Goal: Ask a question

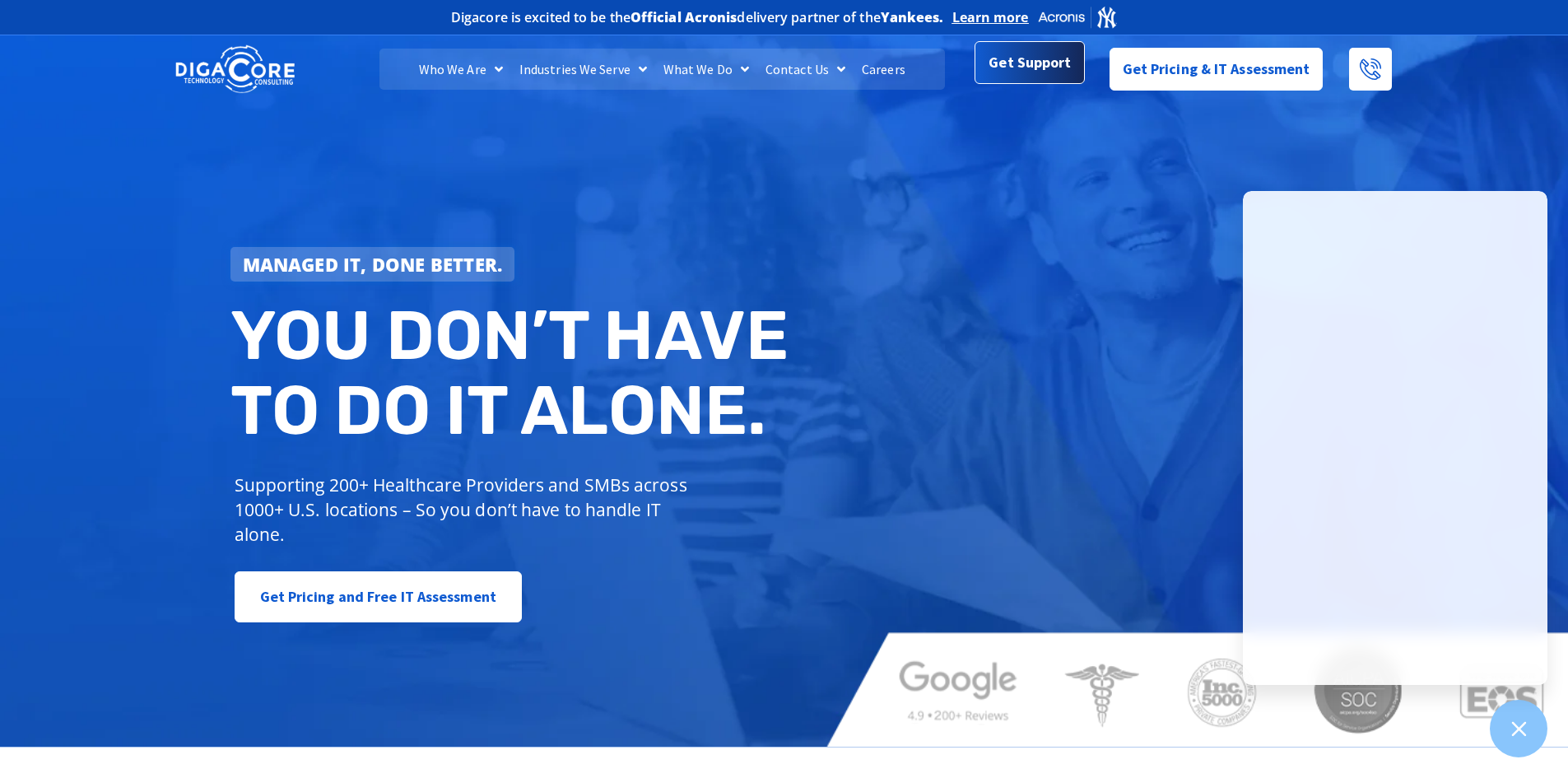
click at [1042, 64] on span "Get Support" at bounding box center [1030, 63] width 82 height 33
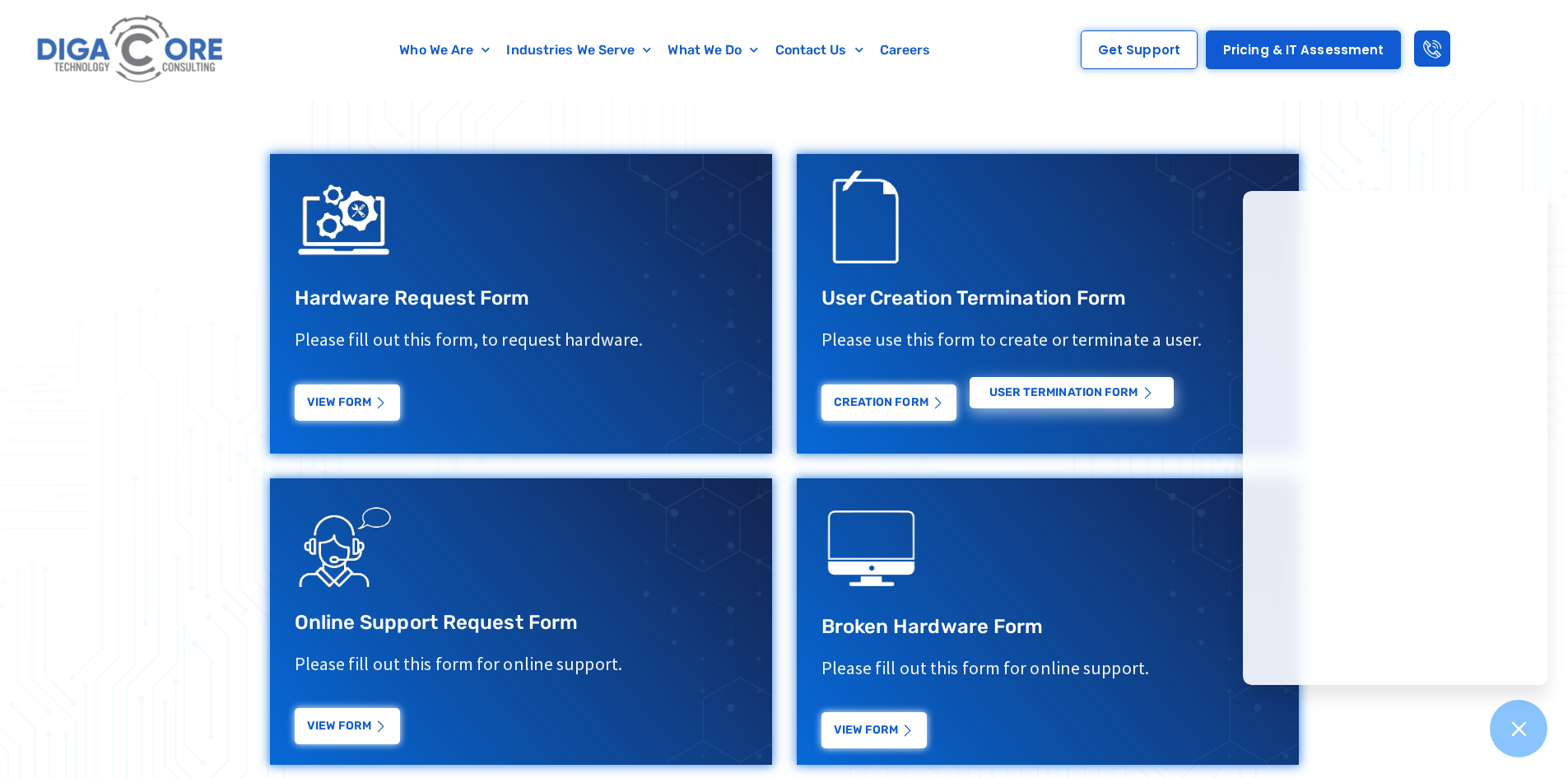
scroll to position [576, 0]
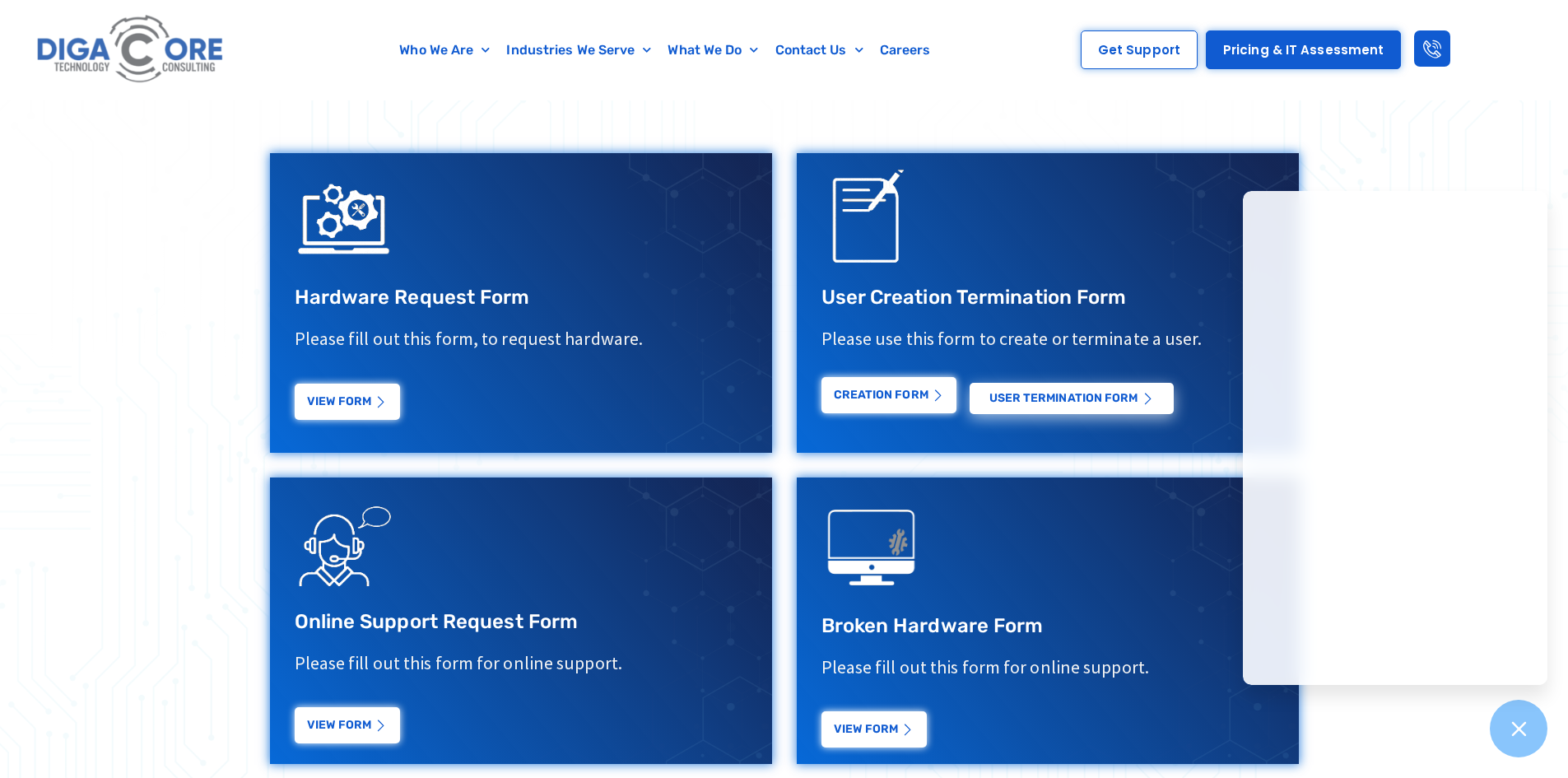
click at [874, 401] on link "Creation Form" at bounding box center [889, 395] width 135 height 36
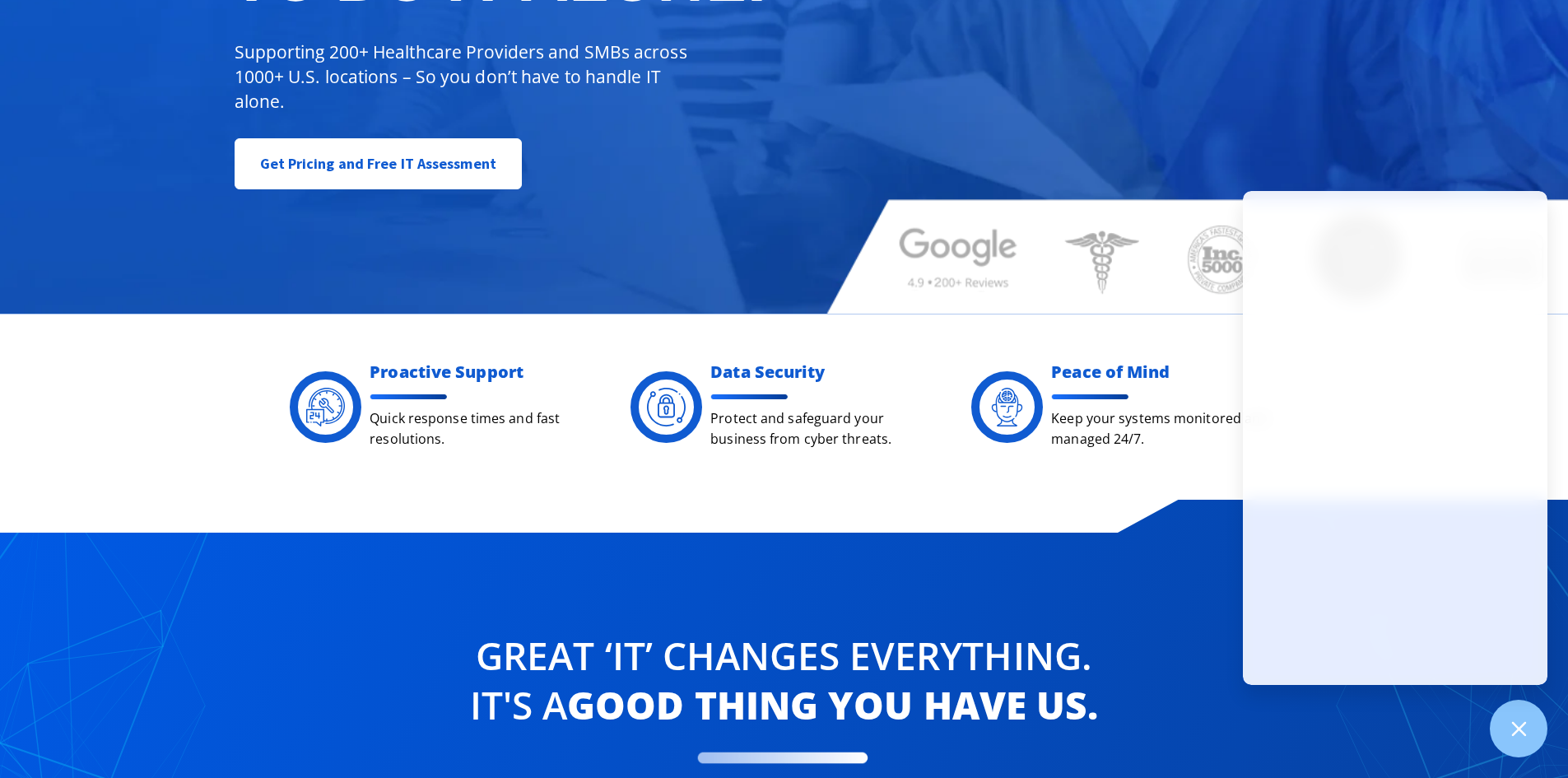
scroll to position [494, 0]
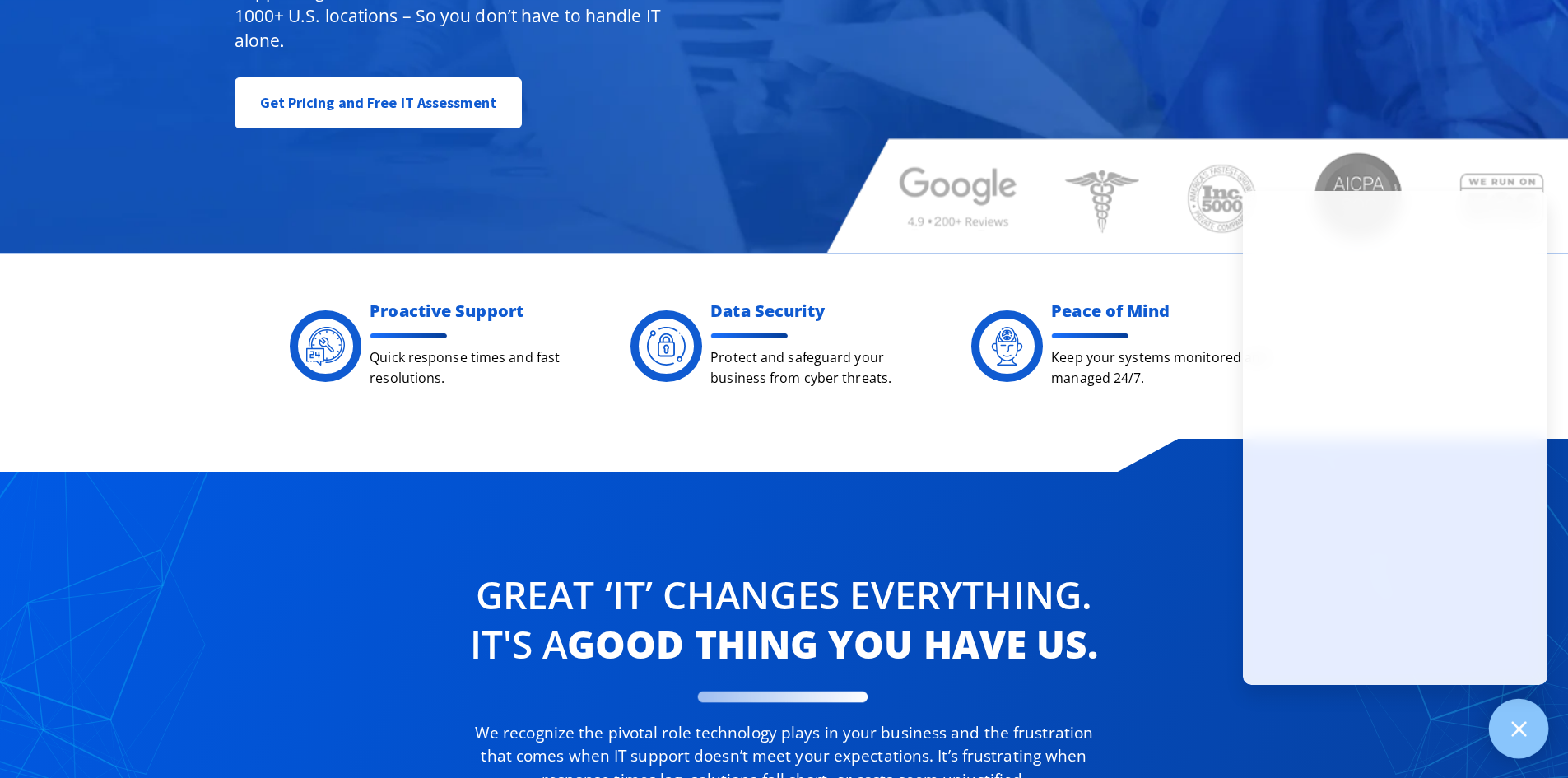
click at [1504, 743] on div at bounding box center [1519, 729] width 60 height 60
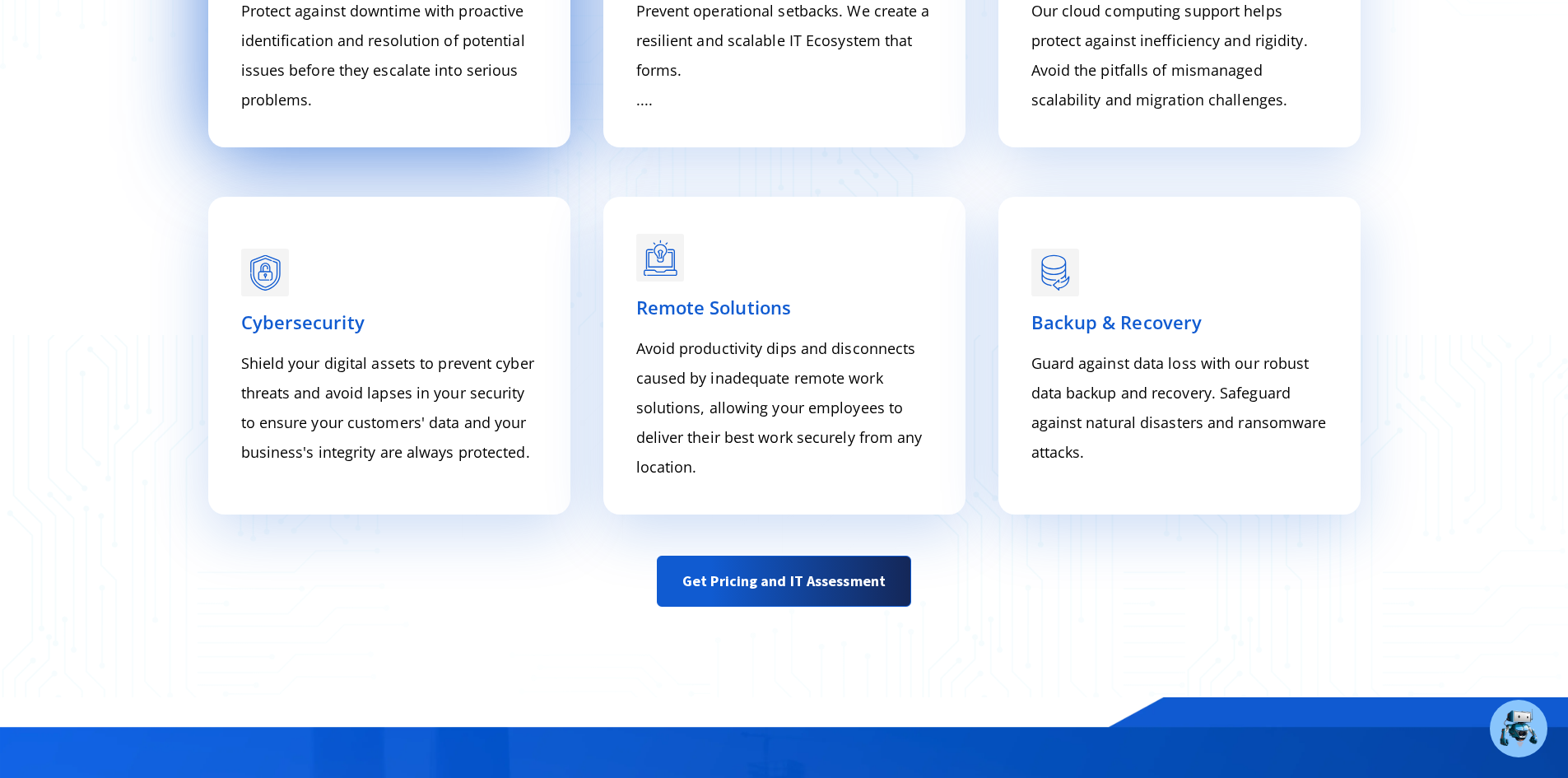
scroll to position [2469, 0]
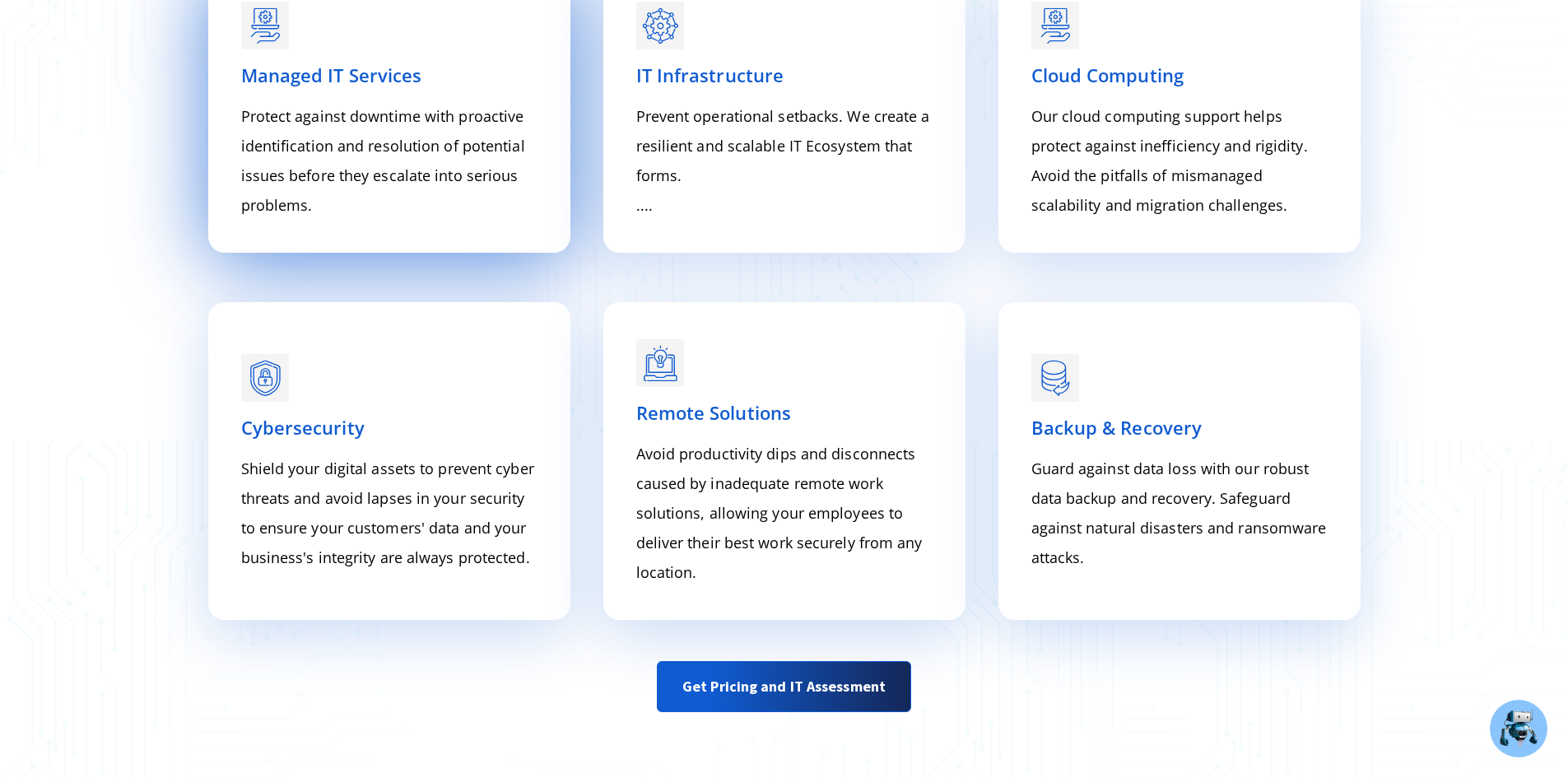
click at [333, 136] on p "Protect against downtime with proactive identification and resolution of potent…" at bounding box center [389, 160] width 296 height 118
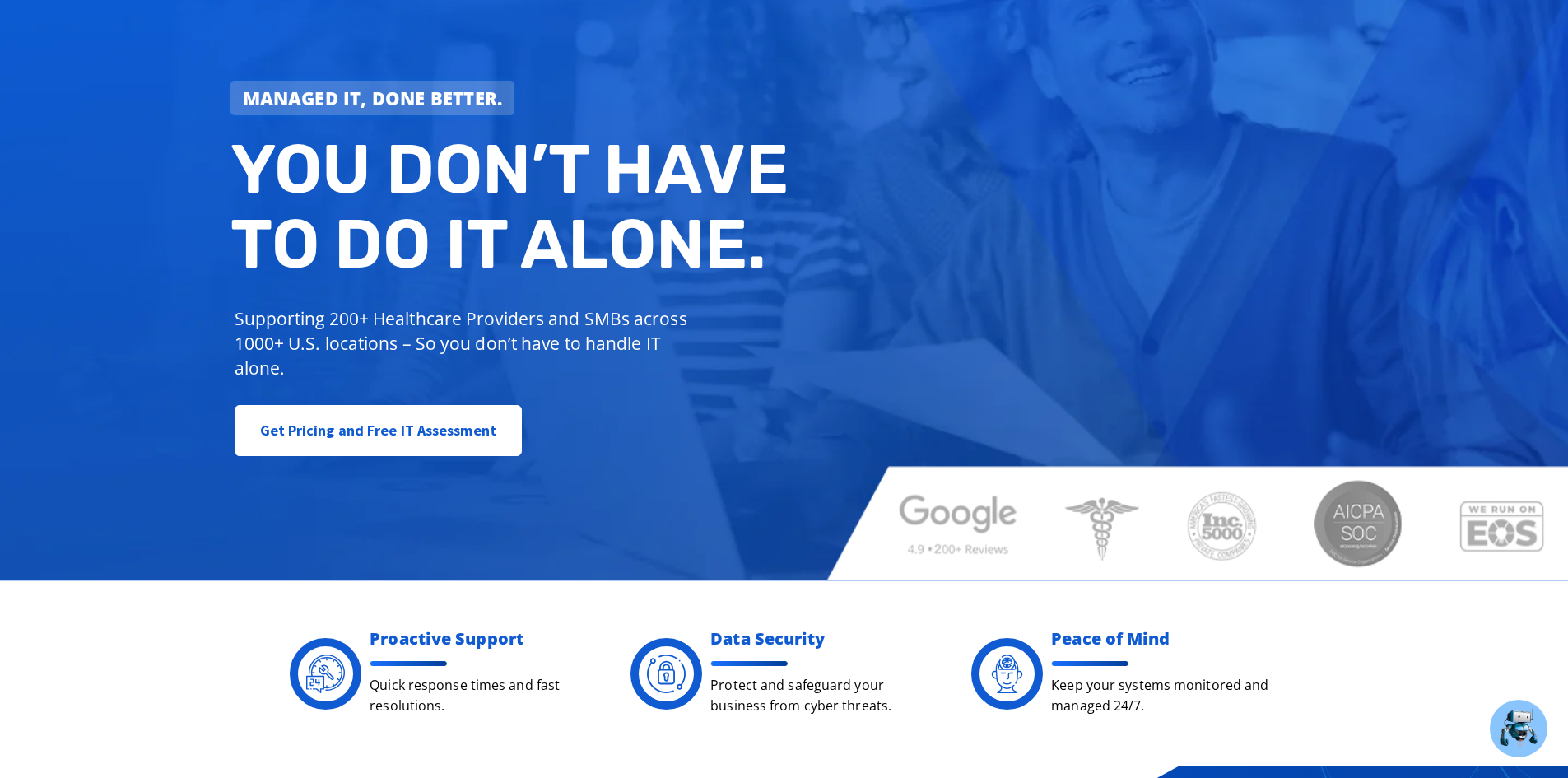
scroll to position [0, 0]
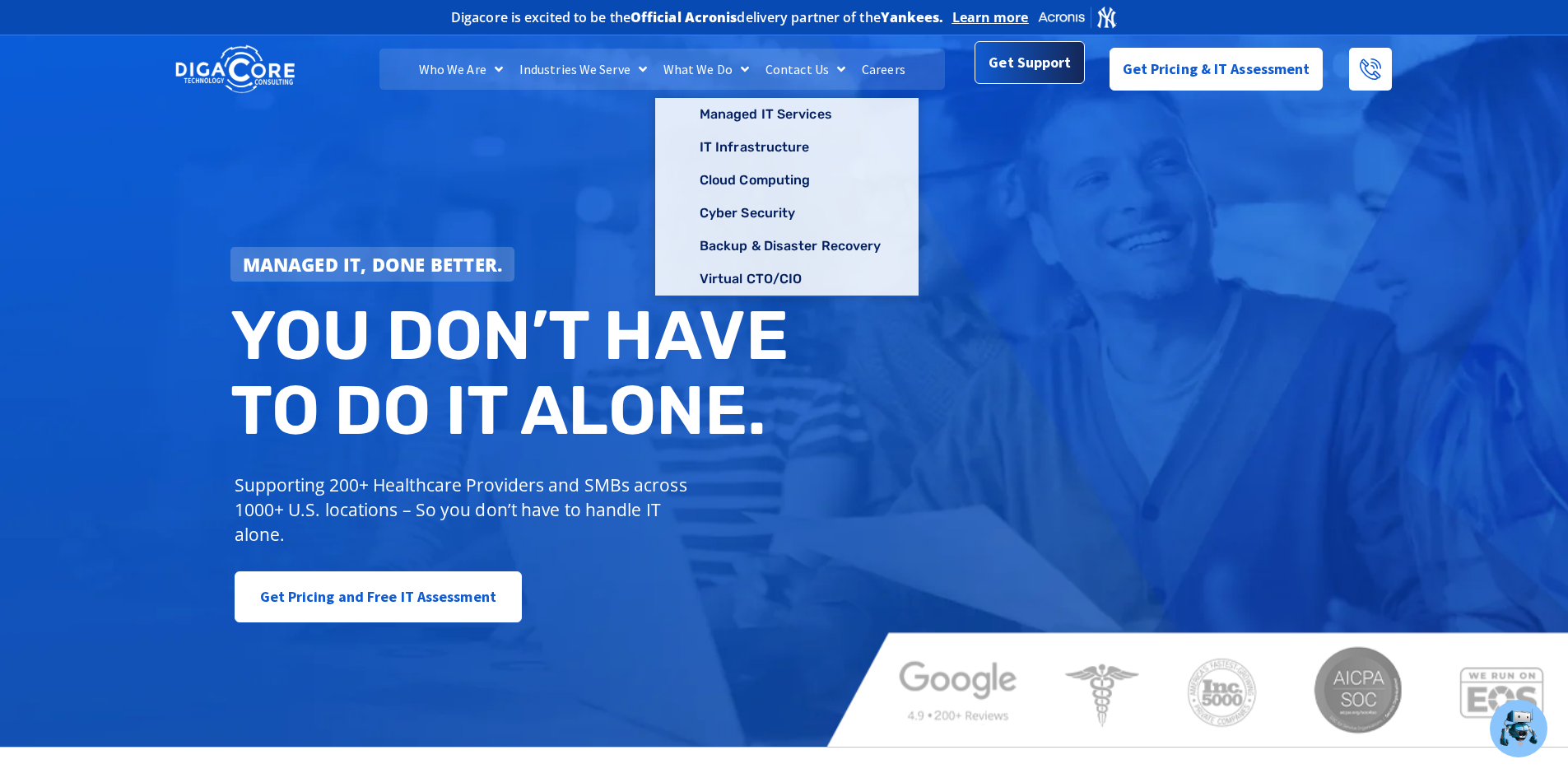
click at [1046, 65] on span "Get Support" at bounding box center [1030, 63] width 82 height 33
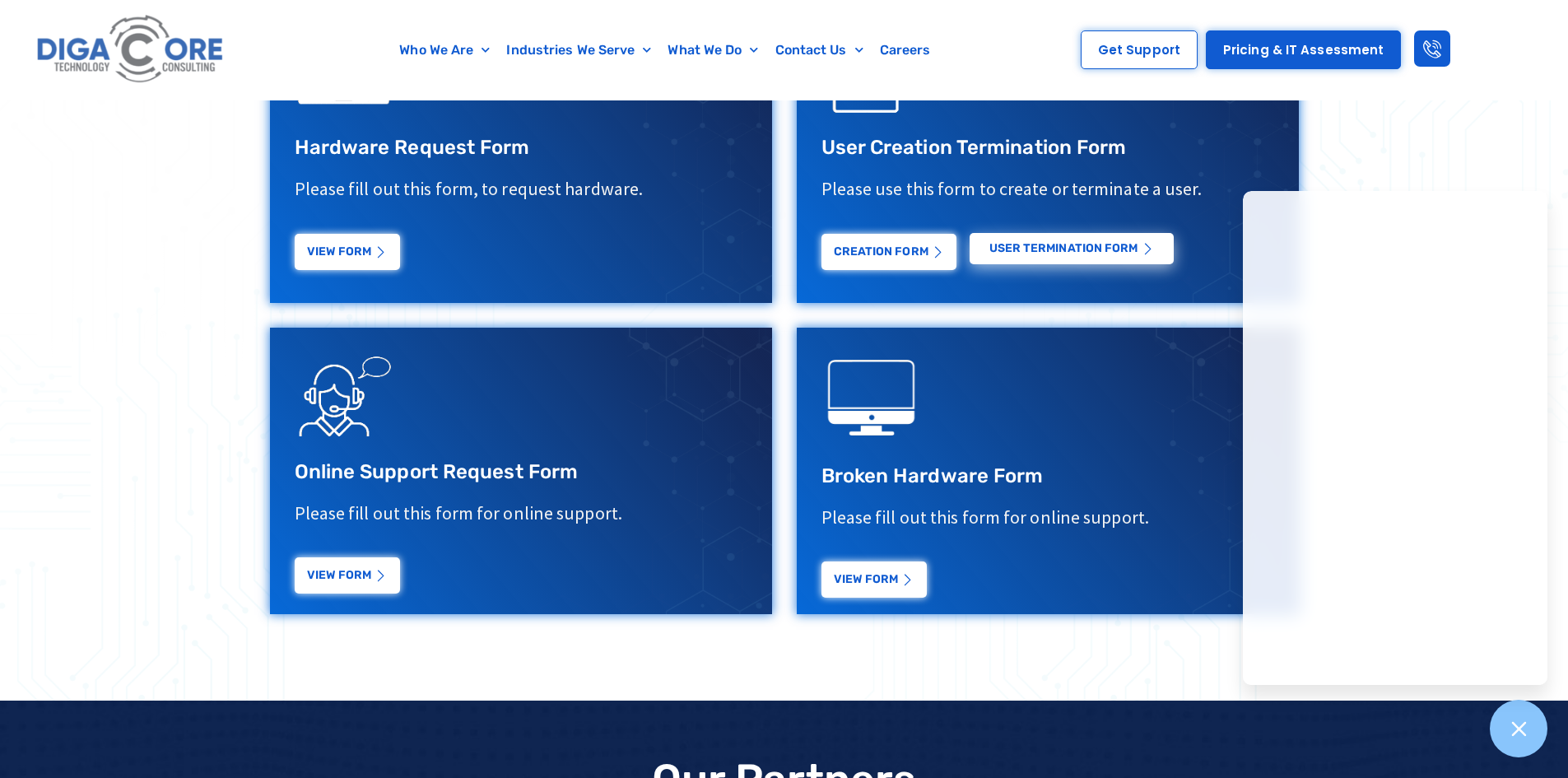
scroll to position [741, 0]
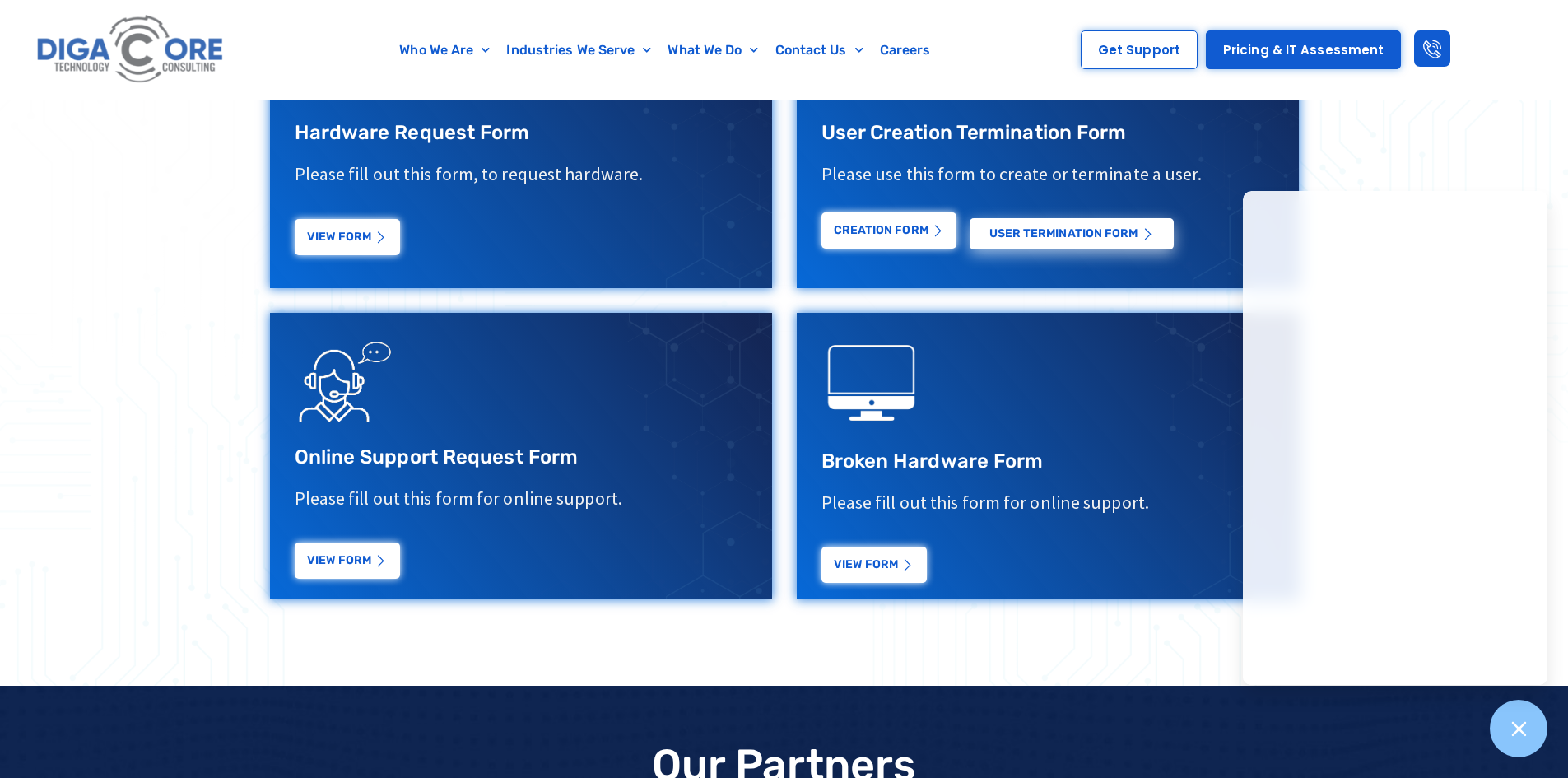
click at [898, 243] on link "Creation Form" at bounding box center [889, 230] width 135 height 36
